Goal: Check status: Check status

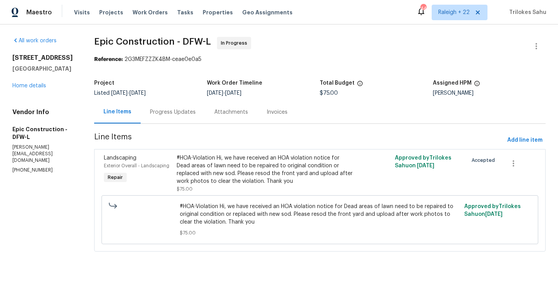
click at [189, 115] on div "Progress Updates" at bounding box center [173, 112] width 46 height 8
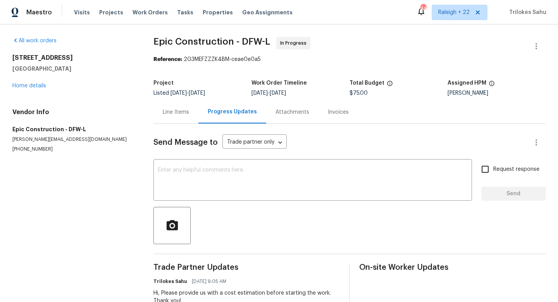
scroll to position [62, 0]
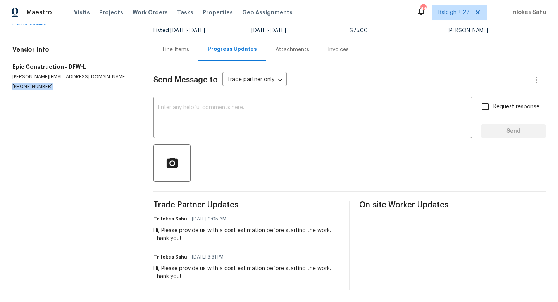
drag, startPoint x: 44, startPoint y: 87, endPoint x: 12, endPoint y: 87, distance: 31.8
click at [12, 87] on div "All work orders [STREET_ADDRESS] Home details Vendor Info Epic Construction - D…" at bounding box center [279, 131] width 558 height 339
copy p "[PHONE_NUMBER]"
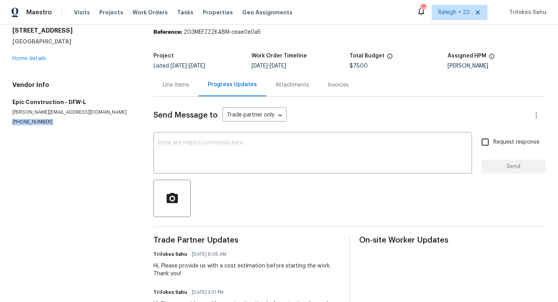
scroll to position [25, 0]
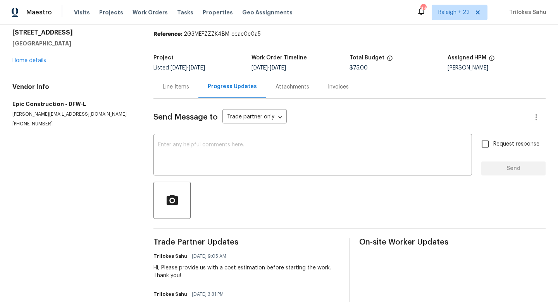
click at [170, 92] on div "Line Items" at bounding box center [175, 86] width 45 height 23
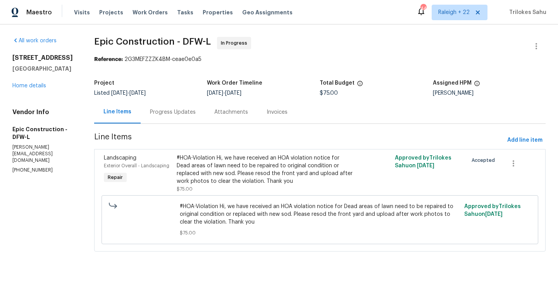
click at [164, 115] on div "Progress Updates" at bounding box center [173, 112] width 46 height 8
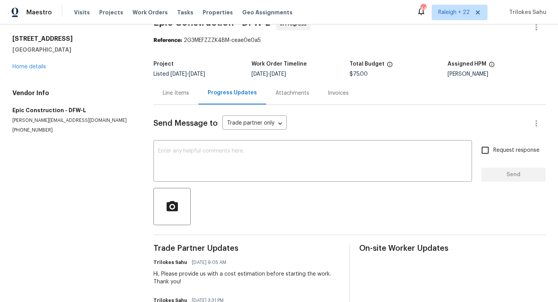
scroll to position [62, 0]
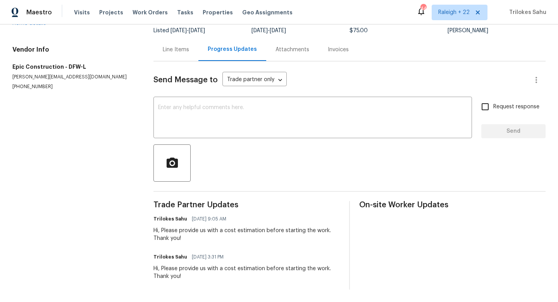
click at [178, 51] on div "Line Items" at bounding box center [176, 50] width 26 height 8
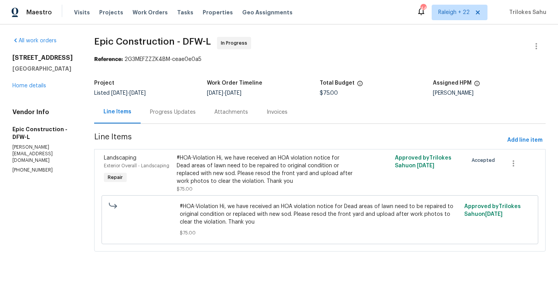
click at [234, 183] on div "#HOA-Violation Hi, we have received an HOA violation notice for Dead areas of l…" at bounding box center [265, 169] width 177 height 31
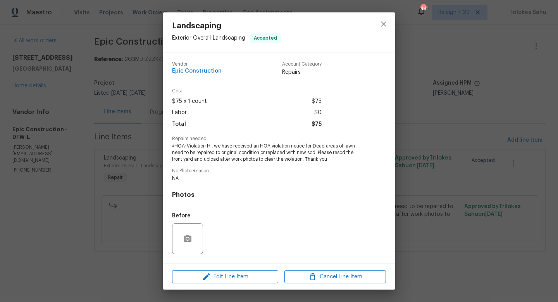
scroll to position [49, 0]
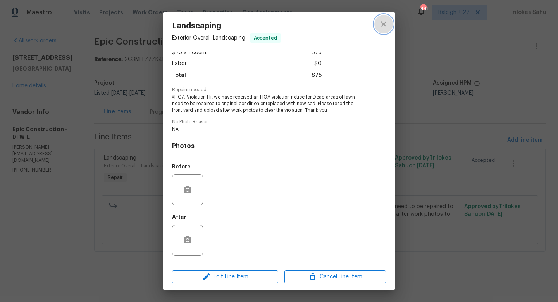
click at [382, 27] on icon "close" at bounding box center [383, 23] width 9 height 9
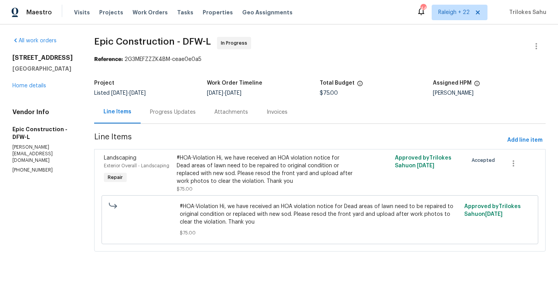
click at [182, 112] on div "Progress Updates" at bounding box center [173, 112] width 46 height 8
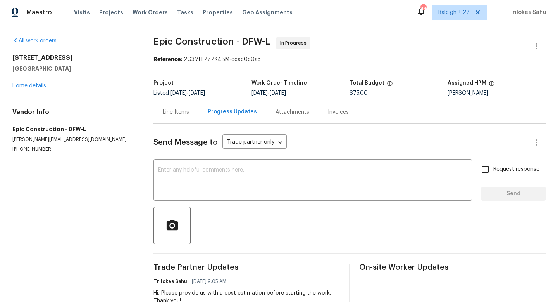
click at [167, 112] on div "Line Items" at bounding box center [176, 112] width 26 height 8
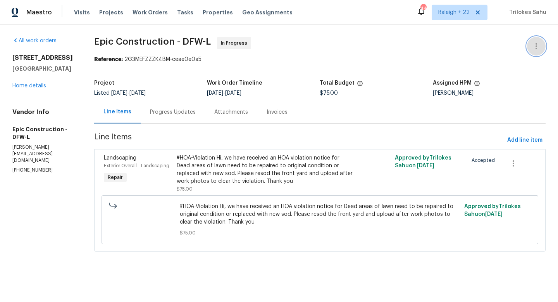
click at [535, 55] on button "button" at bounding box center [536, 46] width 19 height 19
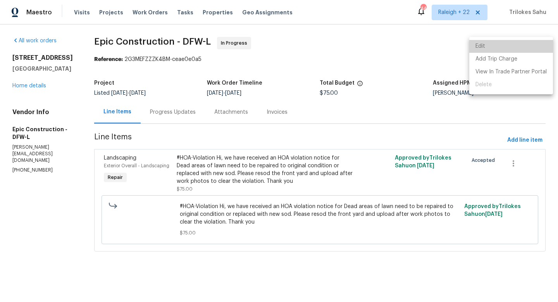
click at [516, 48] on li "Edit" at bounding box center [511, 46] width 84 height 13
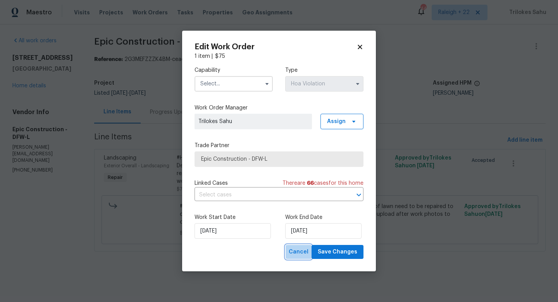
click at [294, 253] on span "Cancel" at bounding box center [299, 252] width 20 height 10
